Goal: Use online tool/utility: Utilize a website feature to perform a specific function

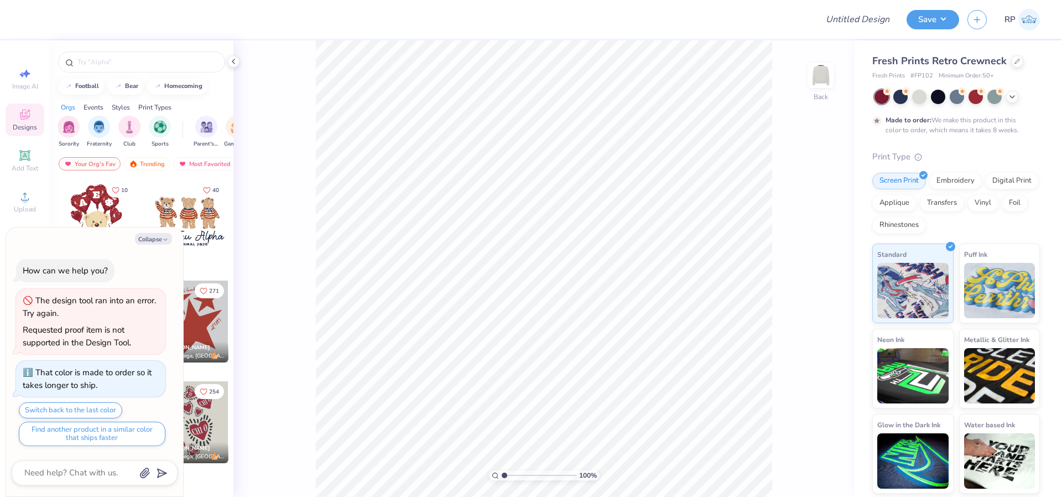
type textarea "x"
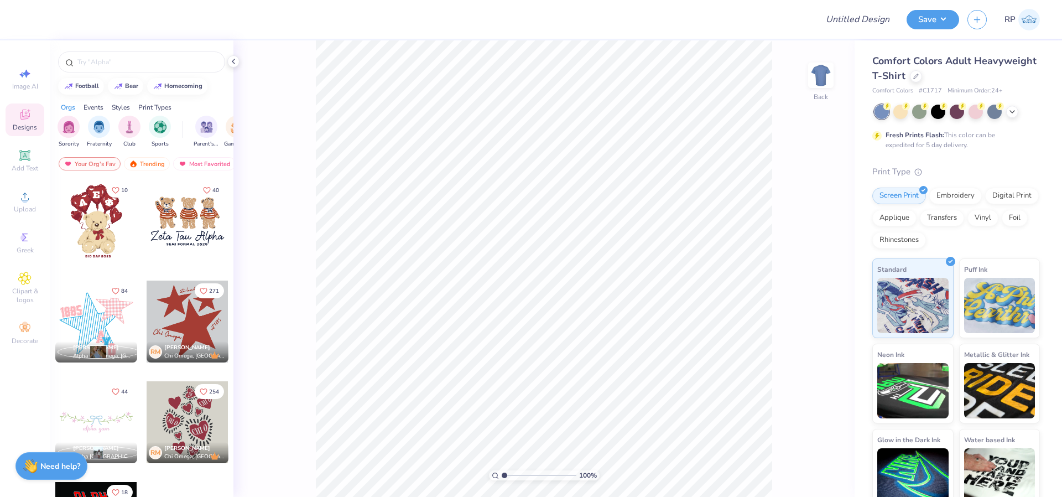
click at [51, 466] on strong "Need help?" at bounding box center [60, 466] width 40 height 11
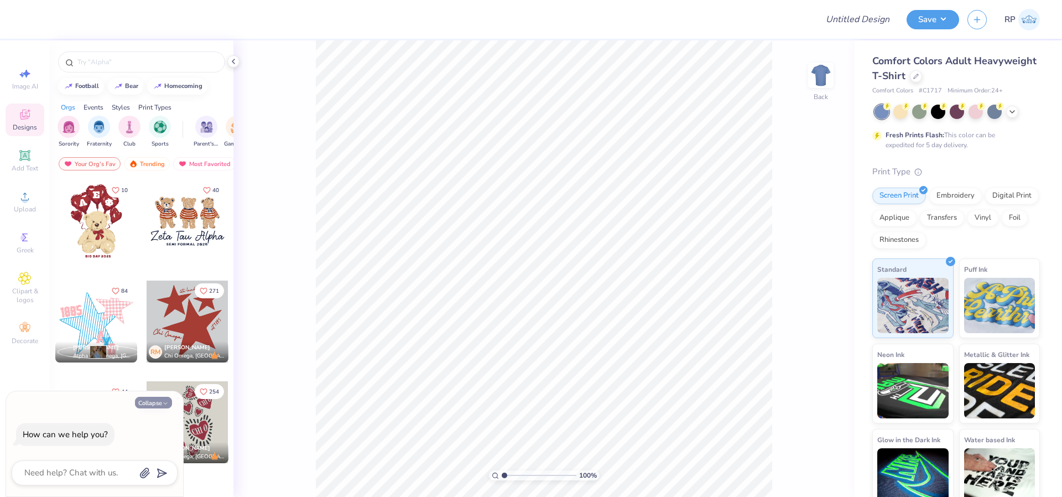
click at [150, 405] on button "Collapse" at bounding box center [153, 403] width 37 height 12
type textarea "x"
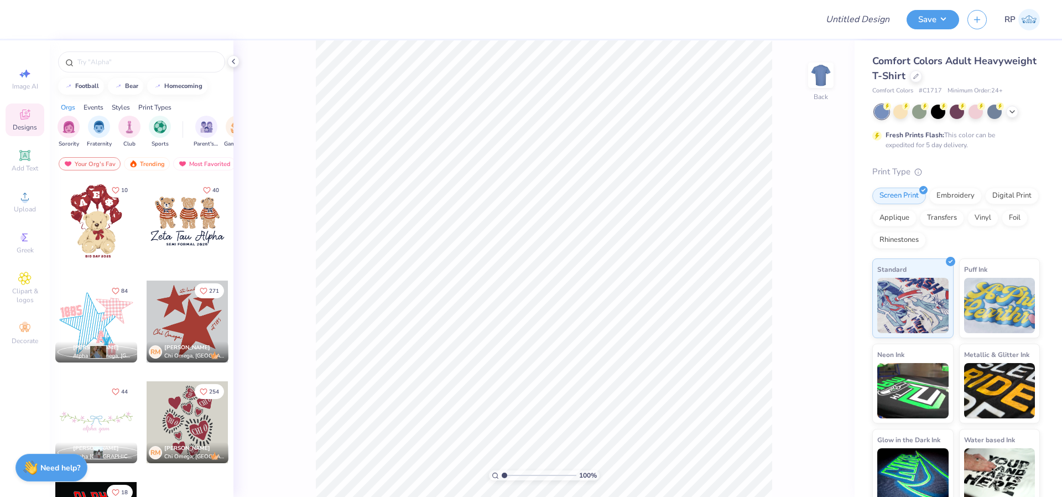
click at [295, 361] on div "100 % Back" at bounding box center [543, 268] width 621 height 456
click at [30, 235] on icon at bounding box center [24, 237] width 13 height 13
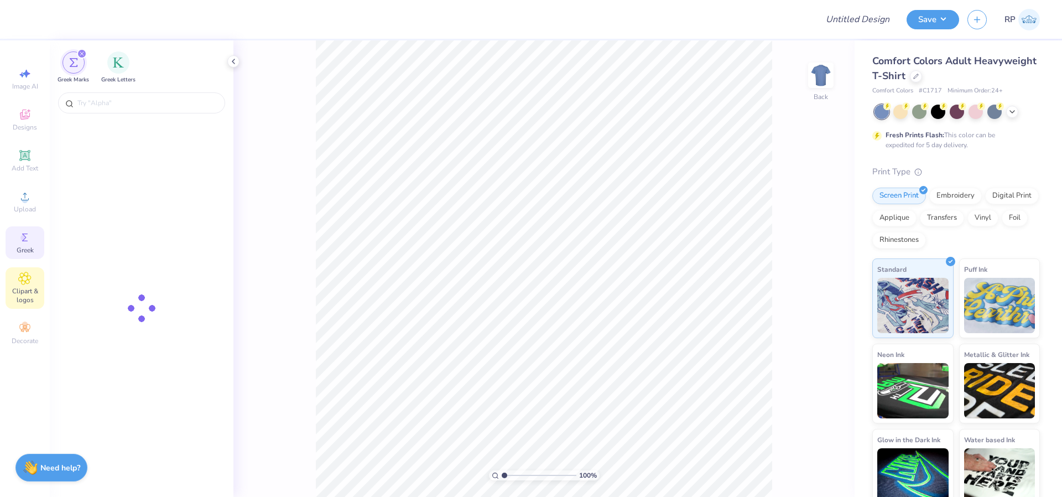
click at [32, 280] on div "Clipart & logos" at bounding box center [25, 287] width 39 height 41
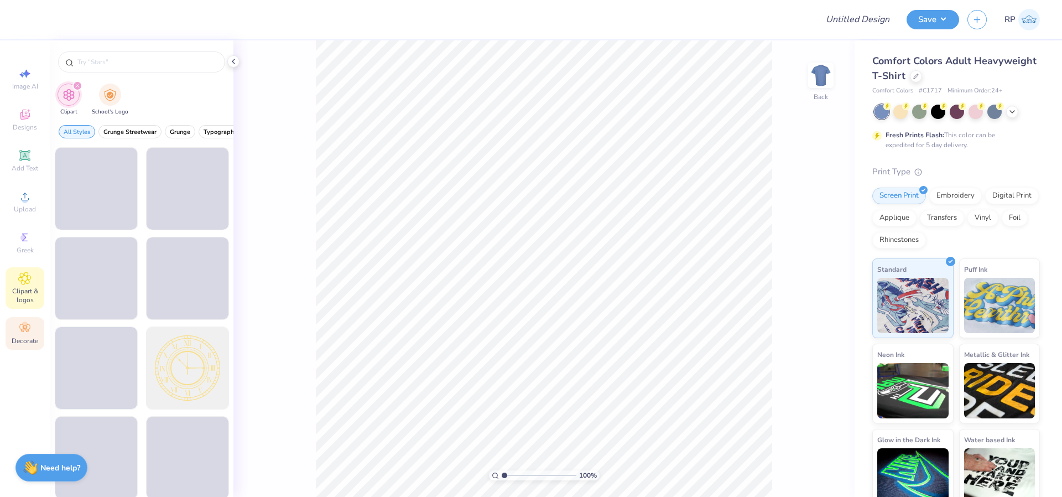
click at [30, 329] on icon at bounding box center [24, 327] width 13 height 13
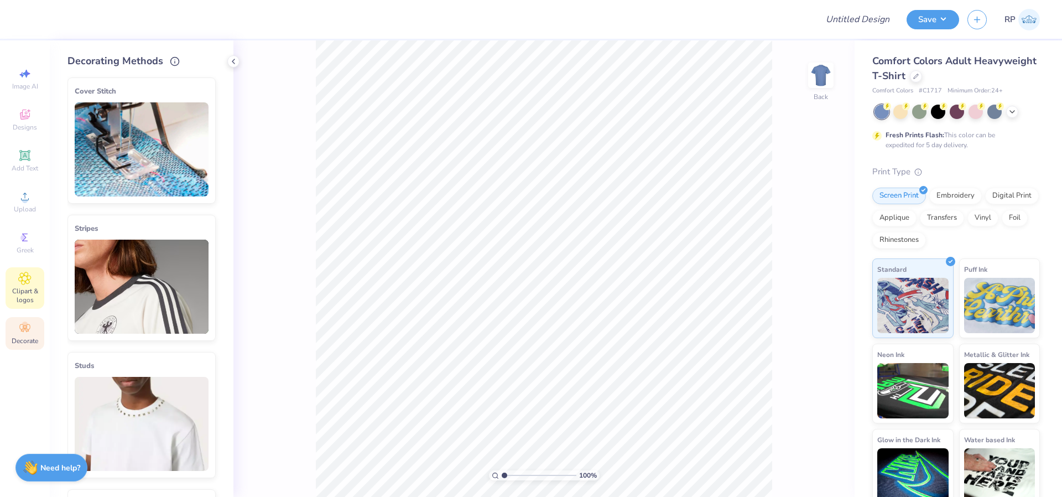
click at [24, 298] on span "Clipart & logos" at bounding box center [25, 296] width 39 height 18
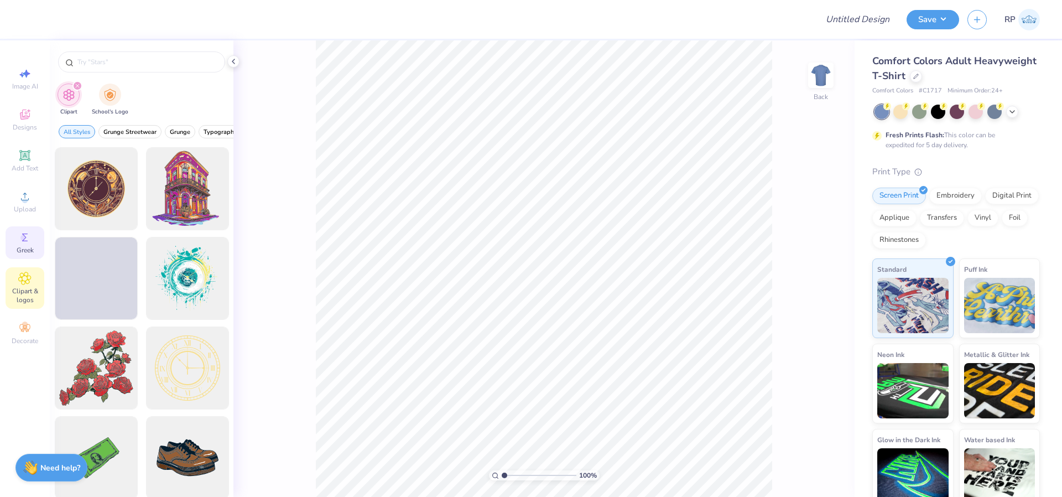
click at [25, 226] on div "Greek" at bounding box center [25, 242] width 39 height 33
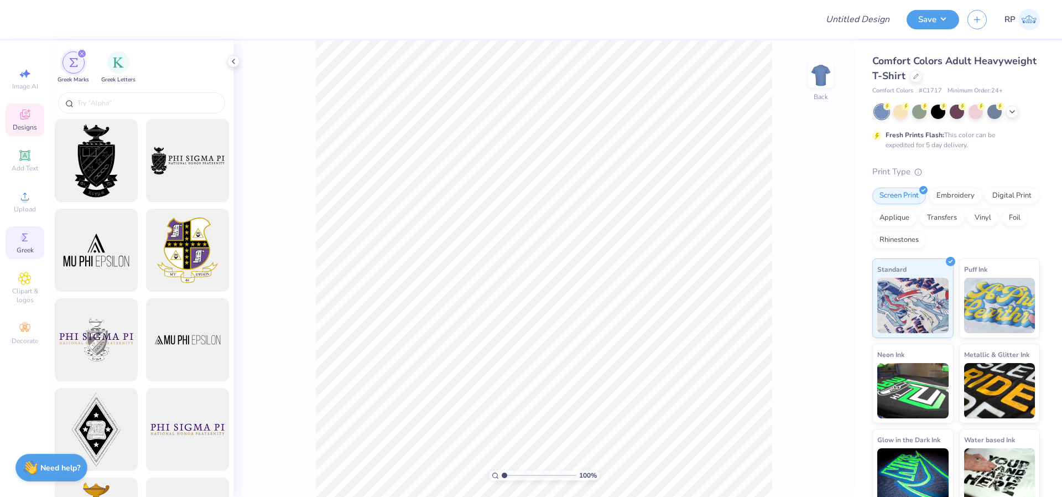
click at [32, 110] on div "Designs" at bounding box center [25, 119] width 39 height 33
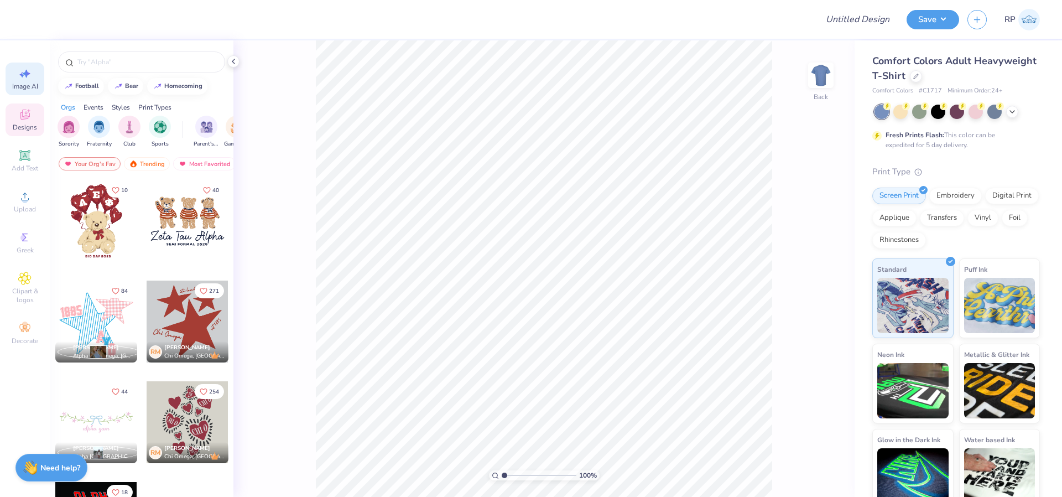
click at [28, 84] on span "Image AI" at bounding box center [25, 86] width 26 height 9
select select "4"
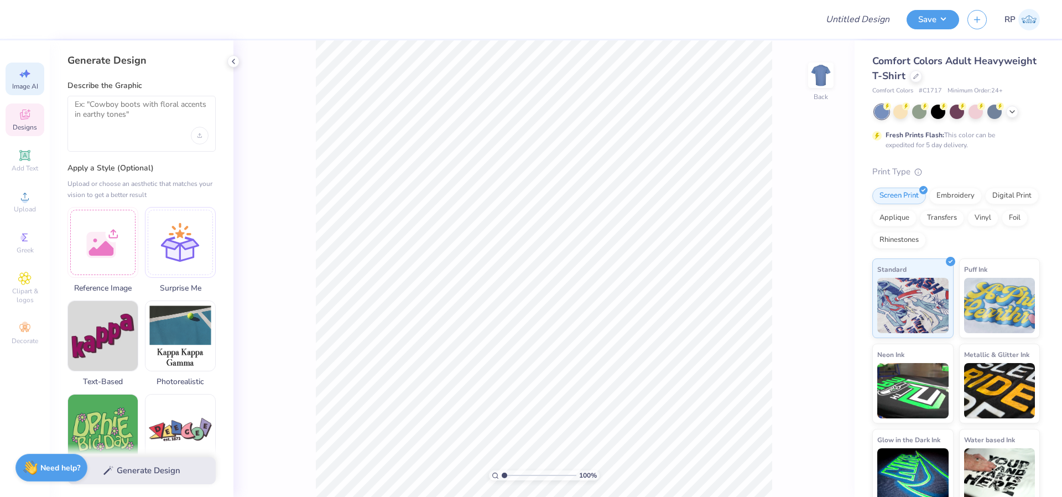
click at [30, 121] on icon at bounding box center [24, 114] width 13 height 13
